Goal: Find specific page/section: Find specific page/section

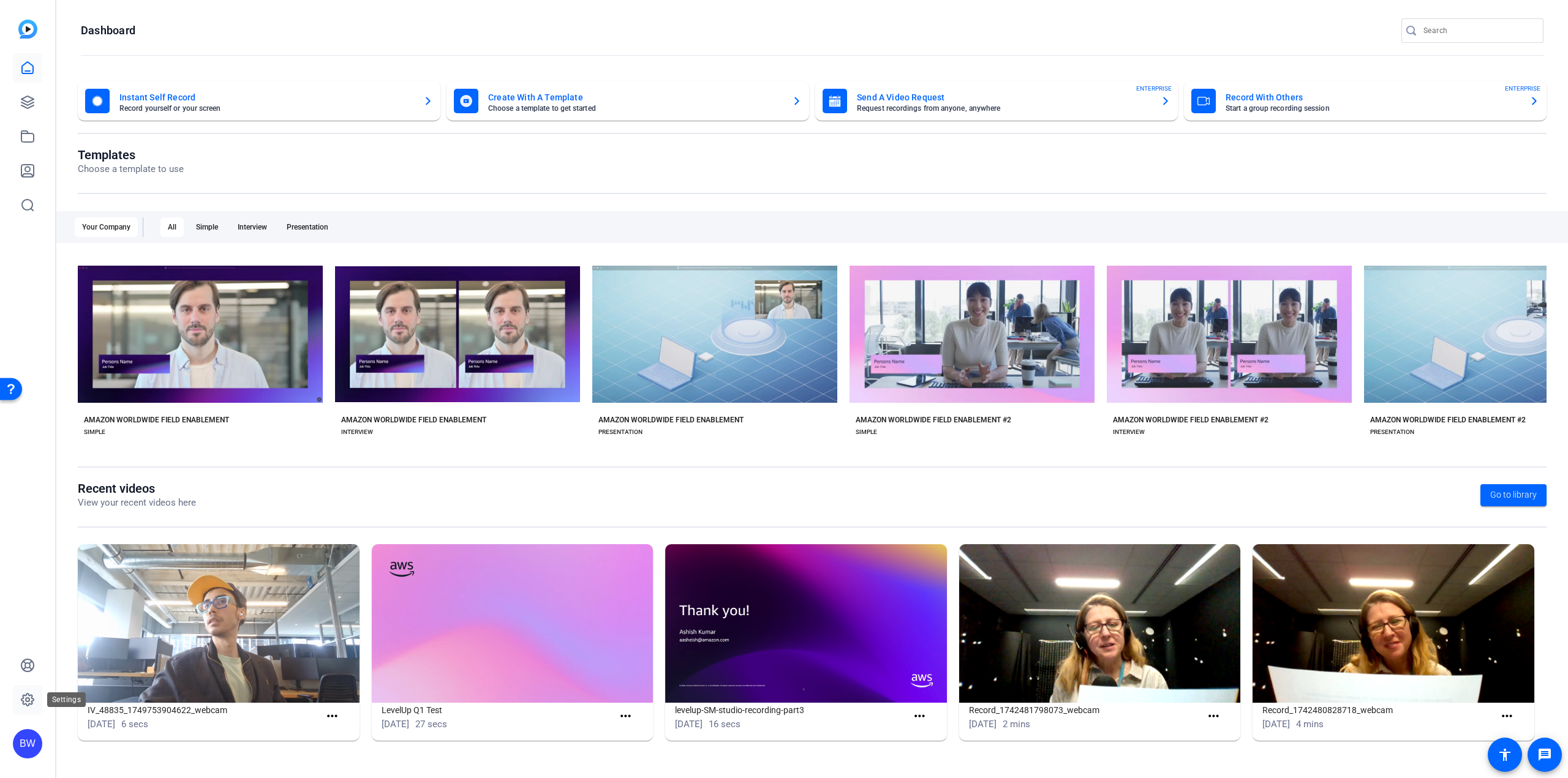
click at [27, 702] on icon at bounding box center [28, 701] width 4 height 4
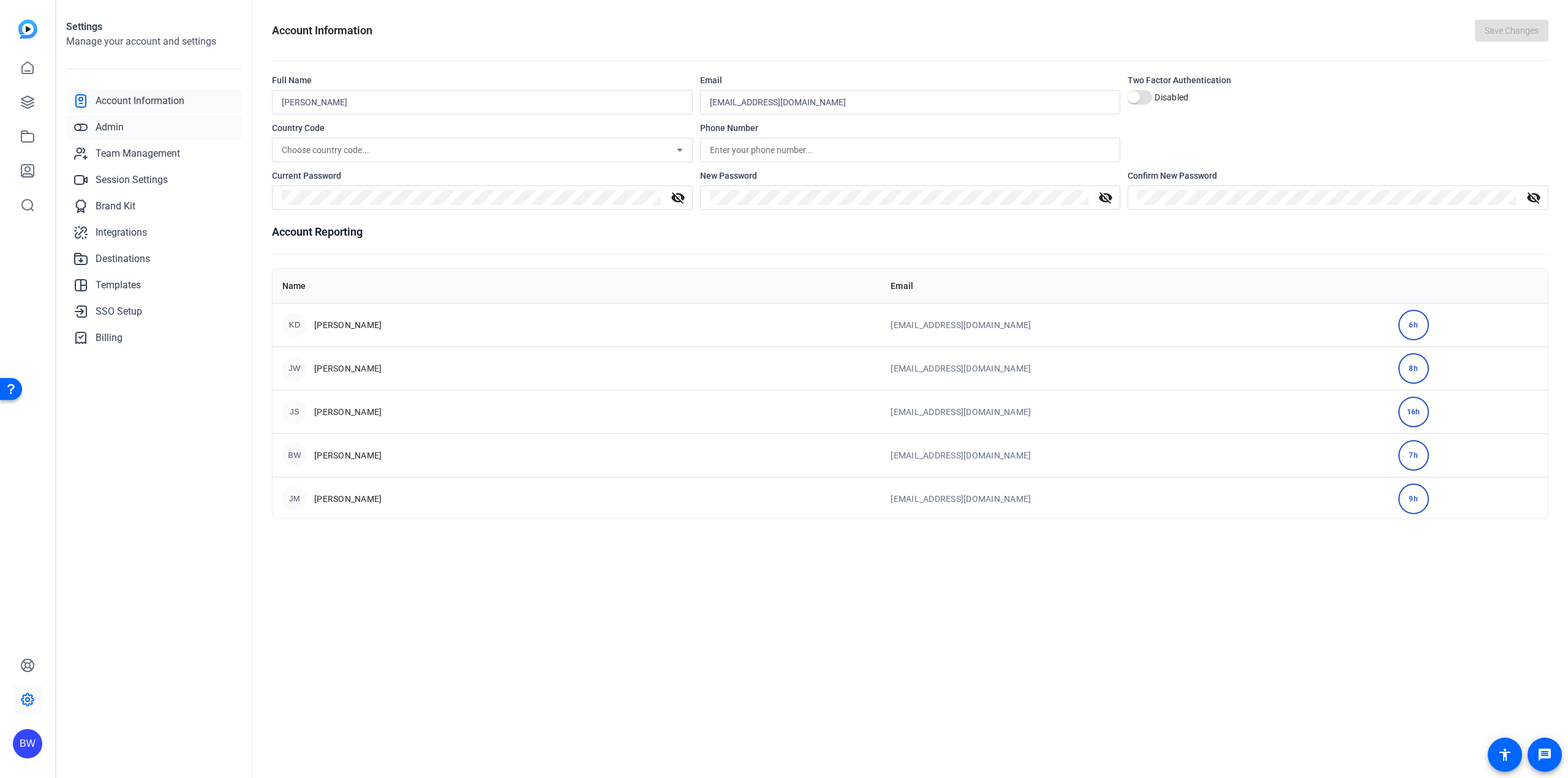
click at [115, 126] on span "Admin" at bounding box center [109, 127] width 28 height 15
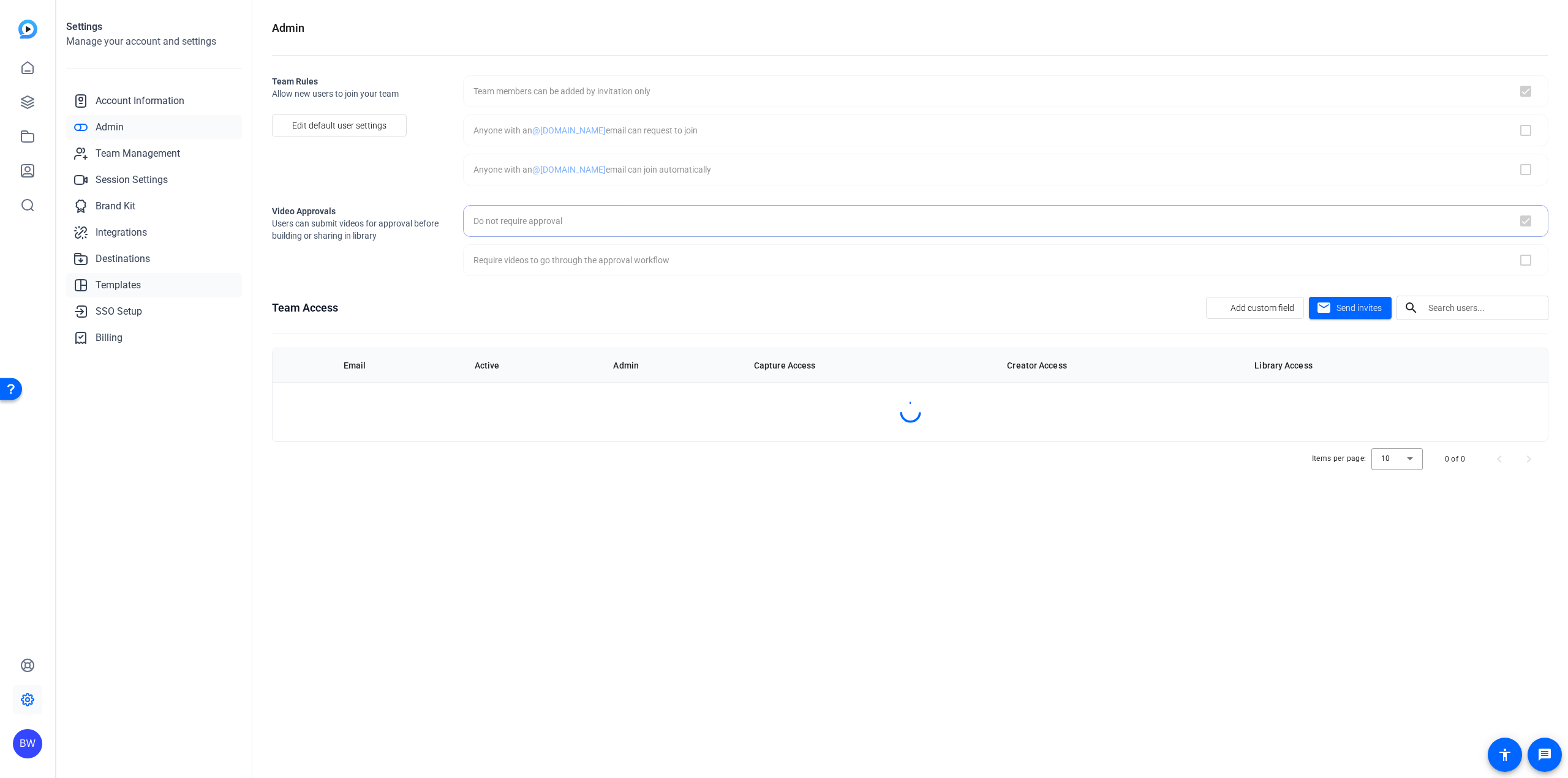
checkbox input "true"
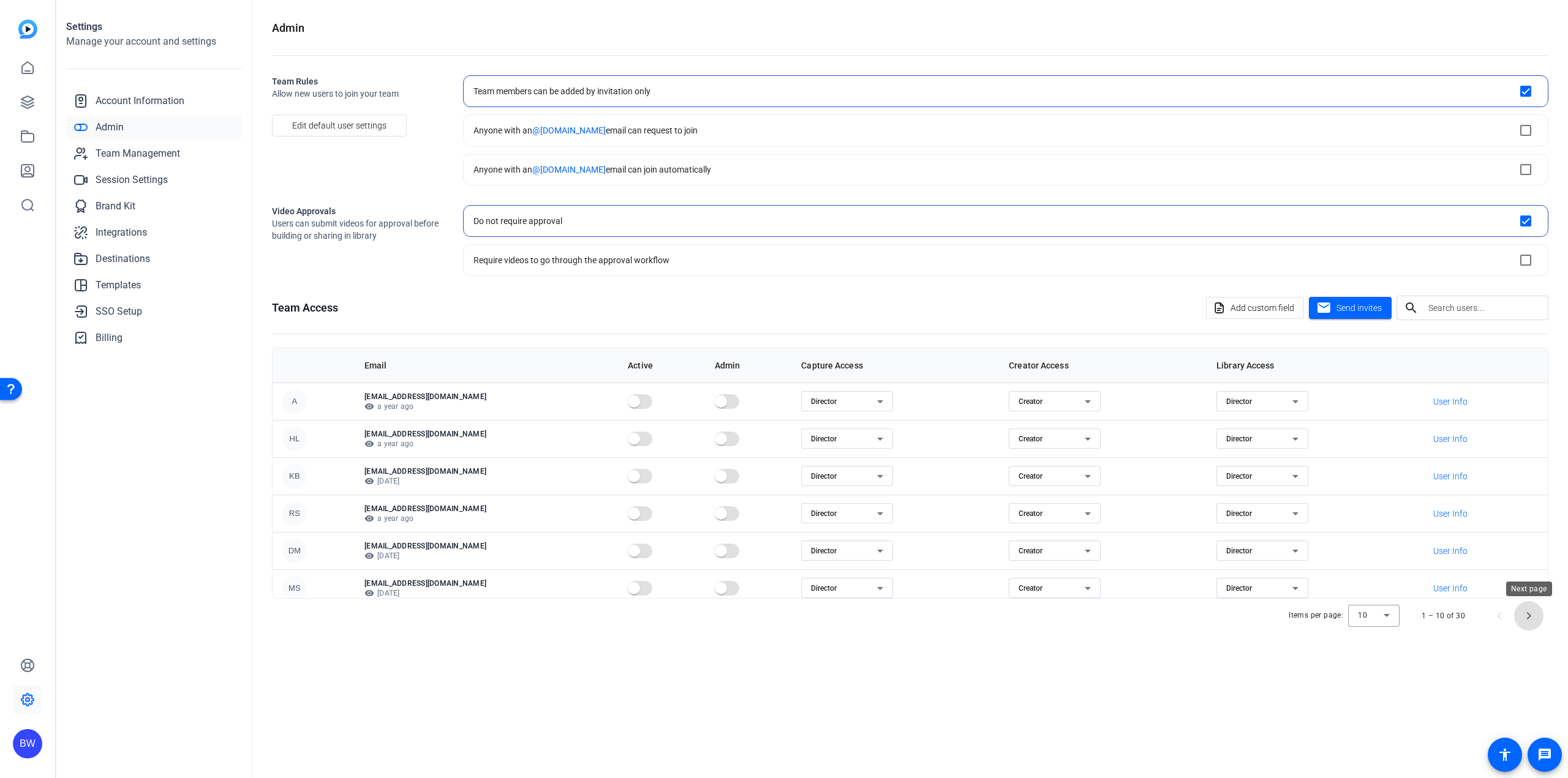
click at [1521, 616] on span "Next page" at bounding box center [1529, 616] width 29 height 29
click at [1500, 618] on span "Previous page" at bounding box center [1499, 616] width 29 height 29
click at [34, 91] on link at bounding box center [27, 103] width 29 height 29
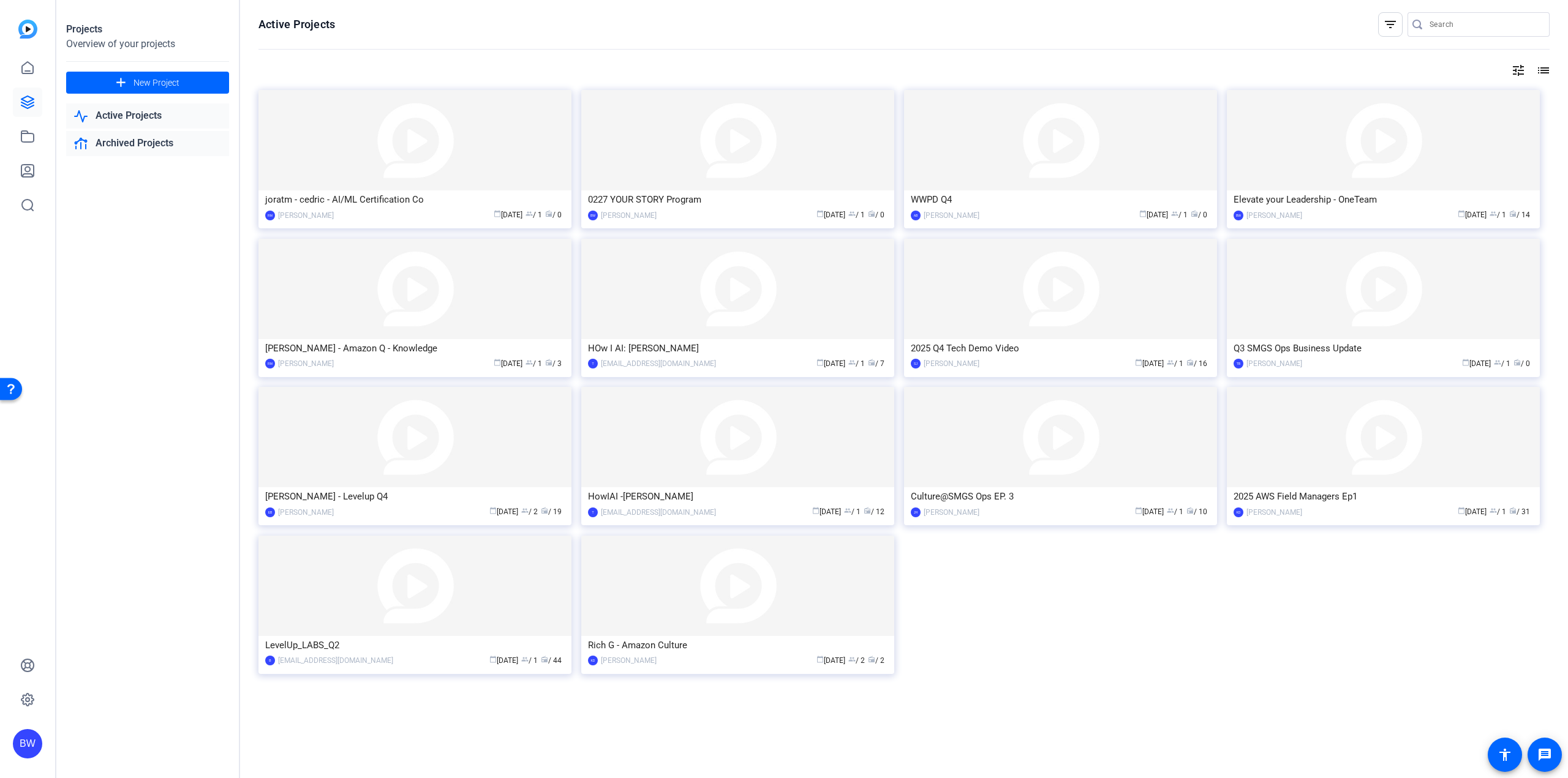
click at [144, 139] on link "Archived Projects" at bounding box center [147, 143] width 163 height 25
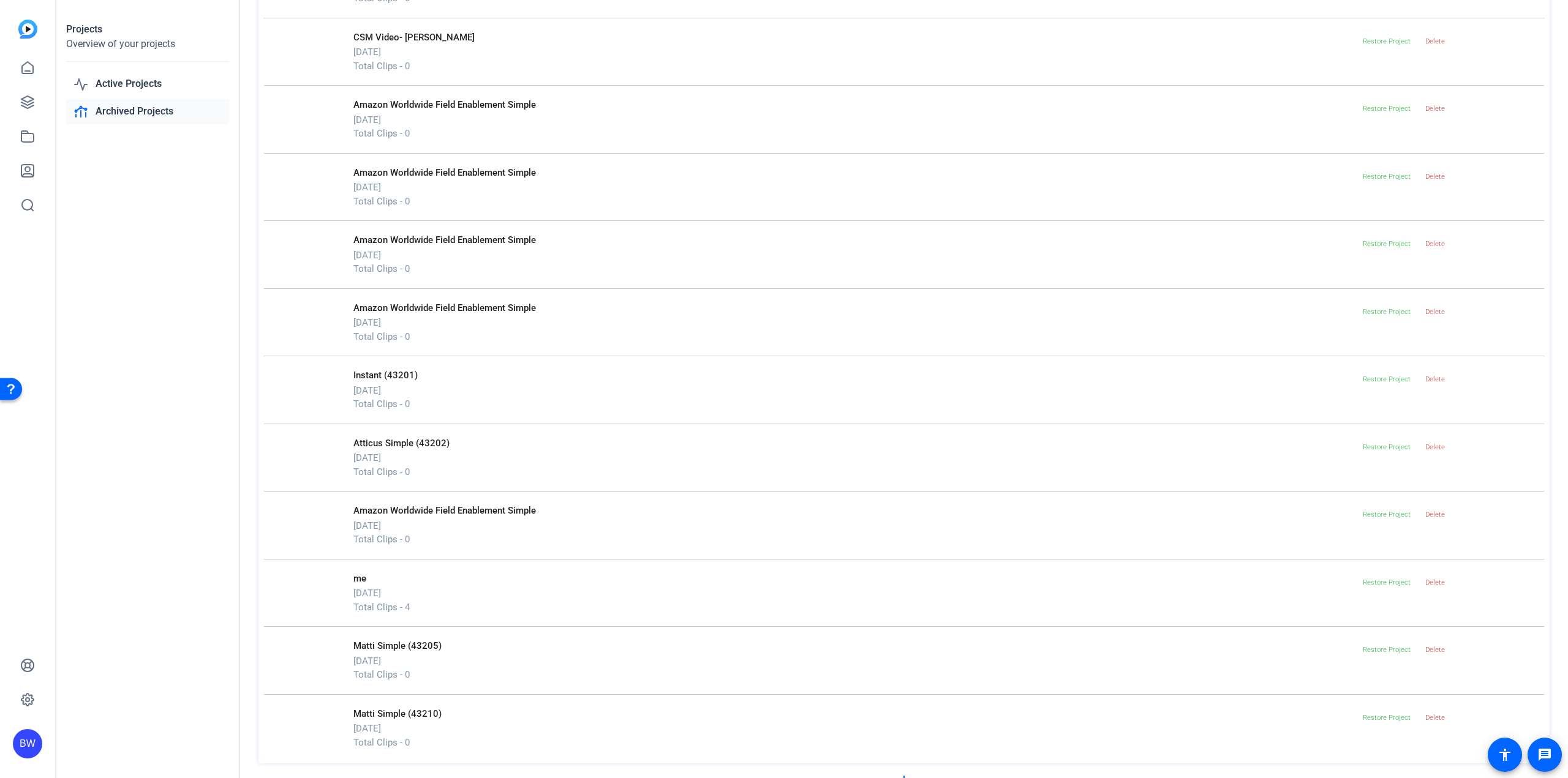
scroll to position [7493, 0]
